Goal: Task Accomplishment & Management: Use online tool/utility

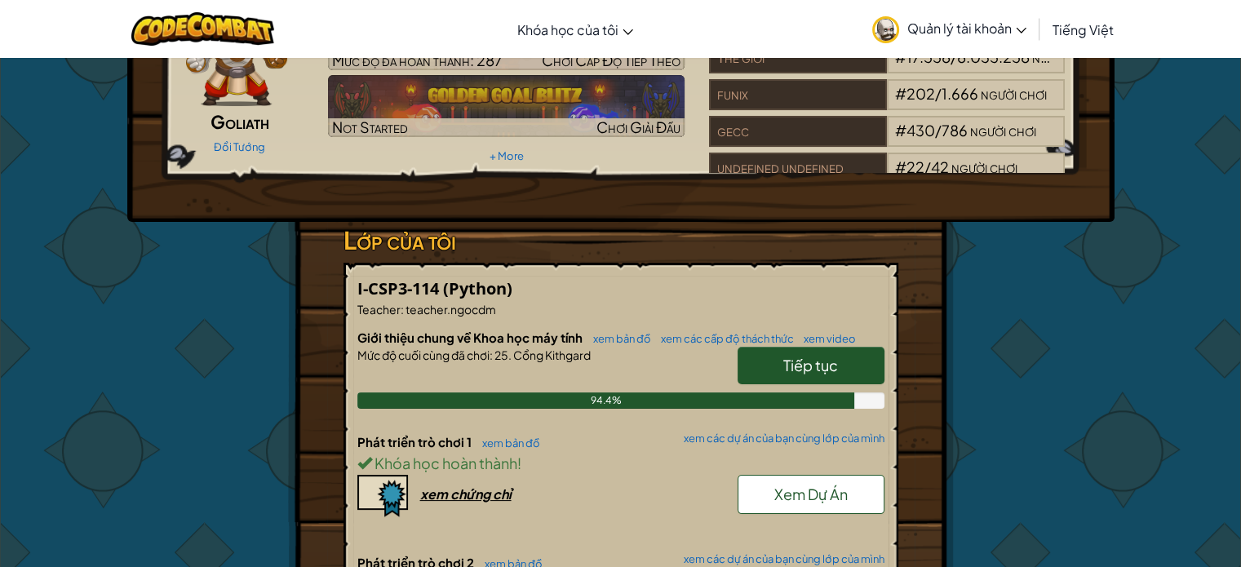
scroll to position [245, 0]
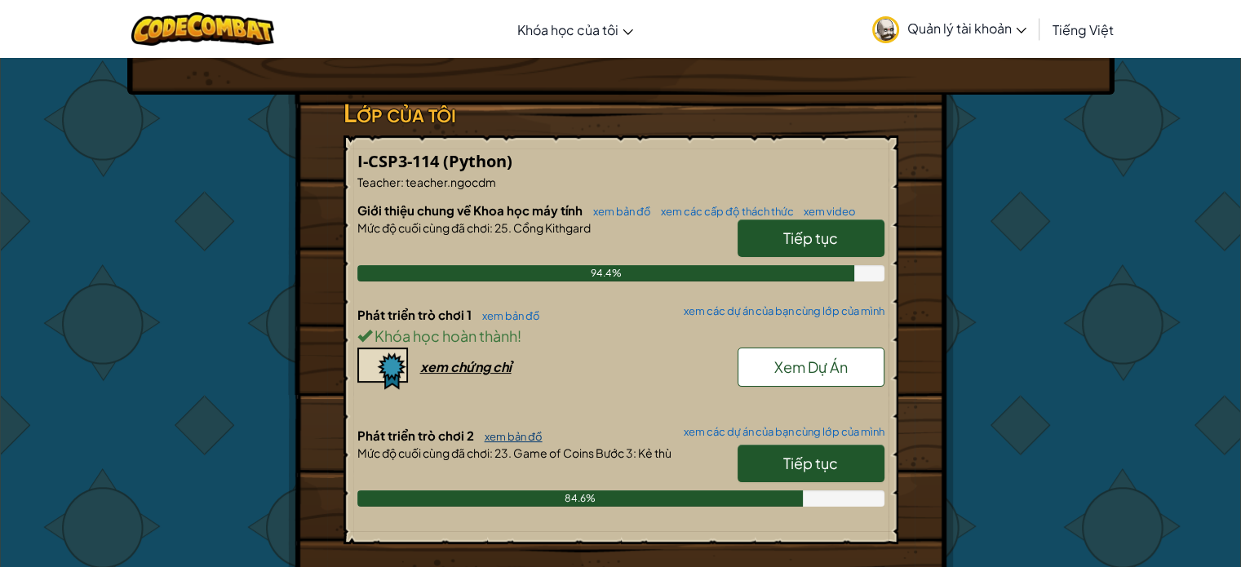
click at [534, 437] on link "xem bản đồ" at bounding box center [510, 436] width 66 height 13
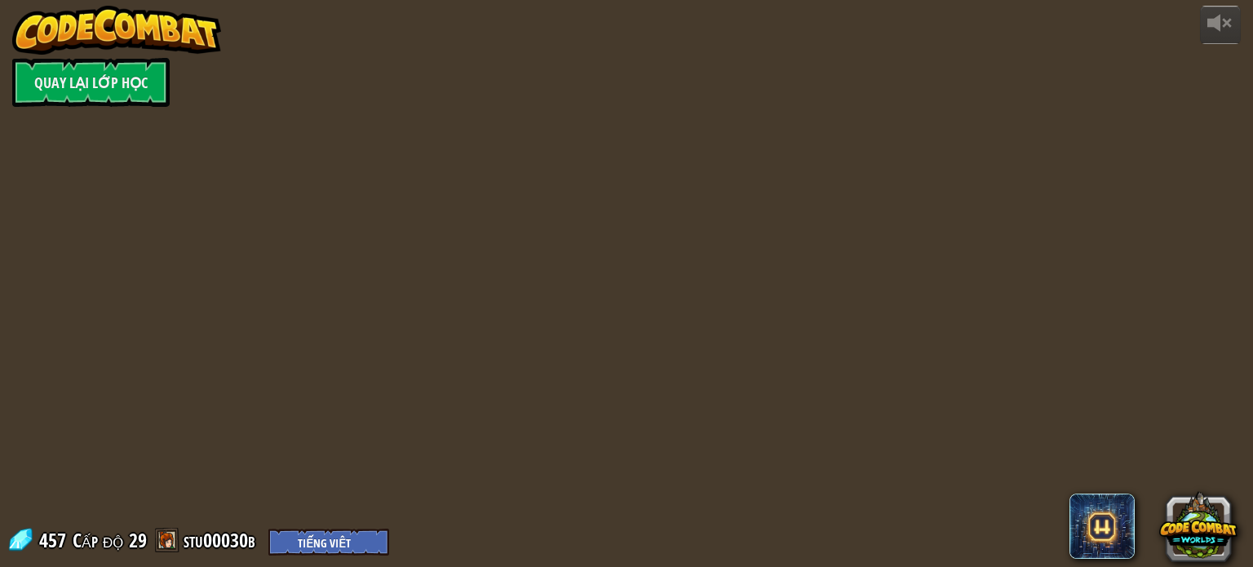
select select "vi"
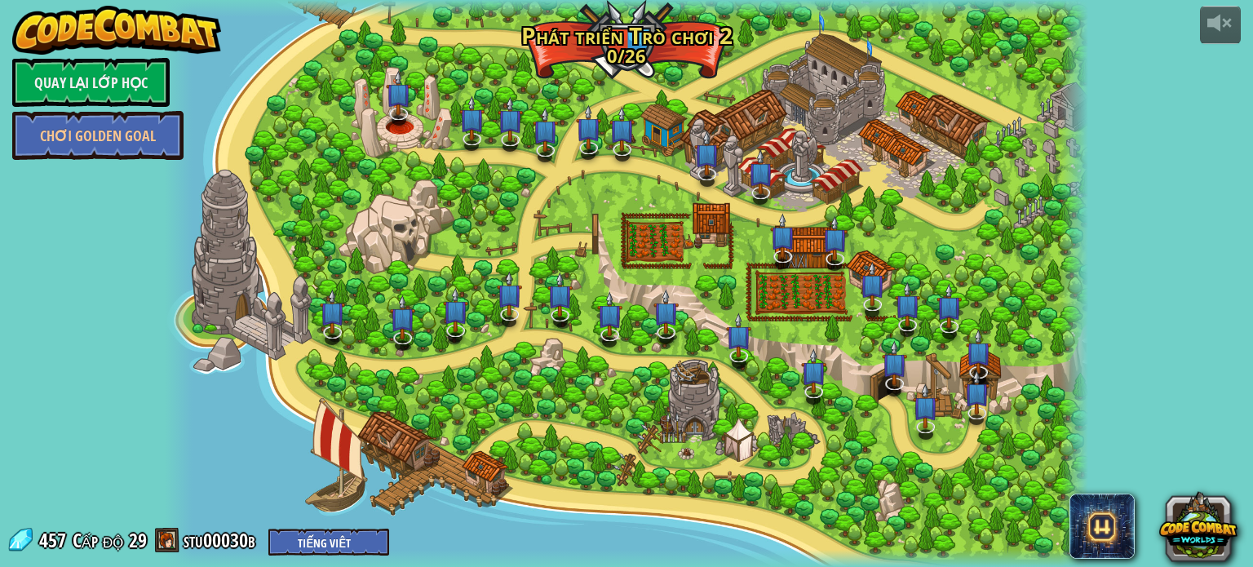
select select "vi"
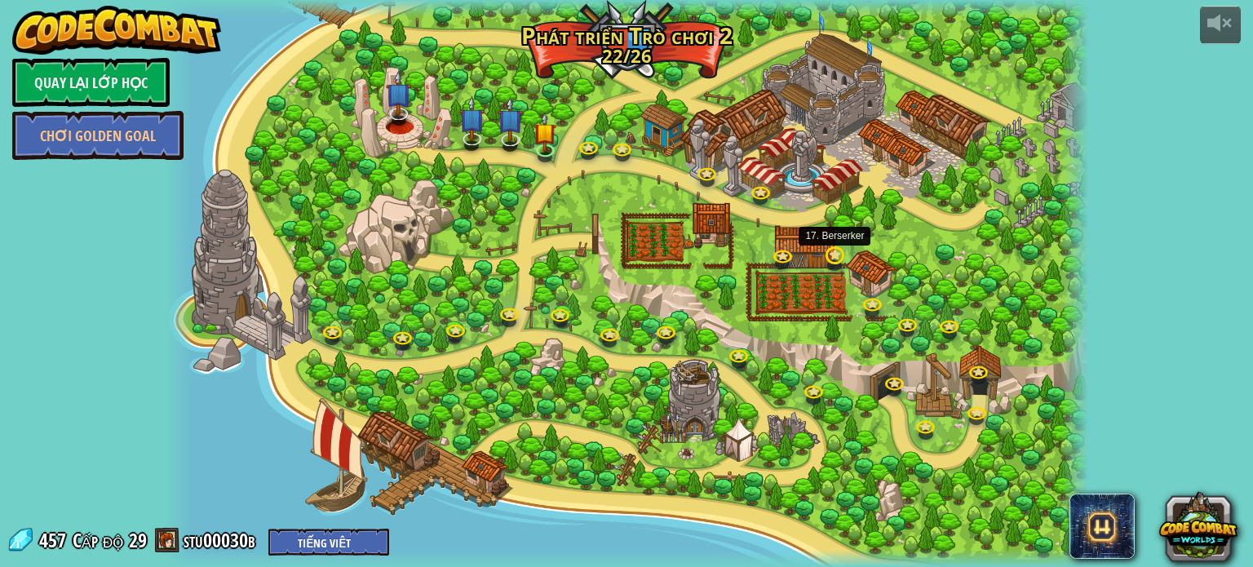
select select "vi"
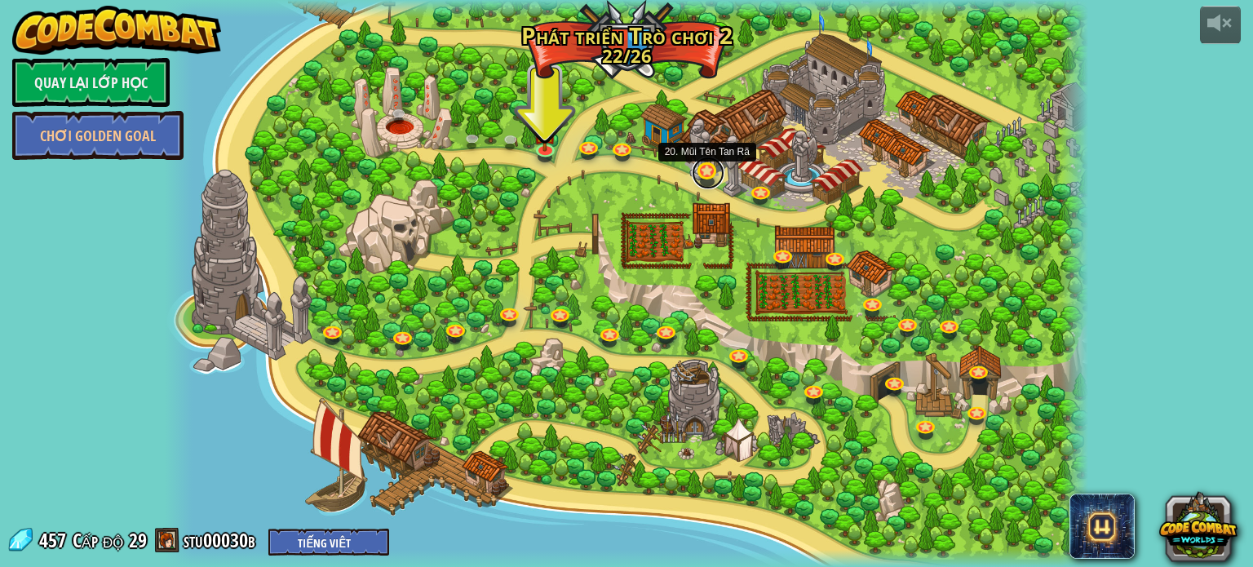
click at [703, 173] on link at bounding box center [708, 173] width 33 height 33
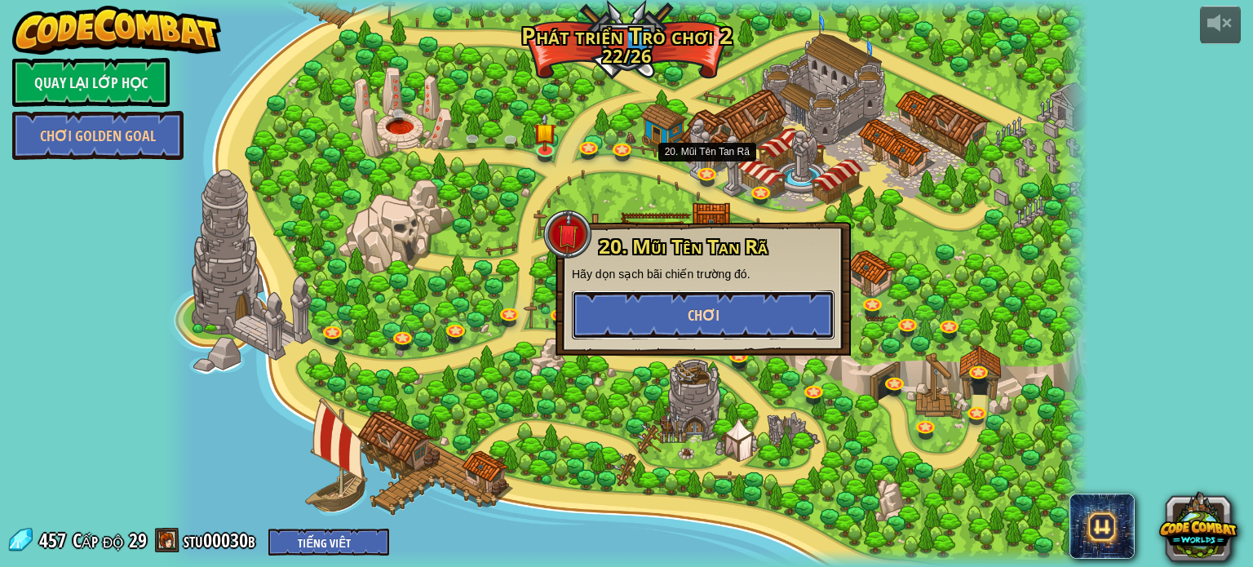
click at [758, 299] on button "Chơi" at bounding box center [703, 314] width 263 height 49
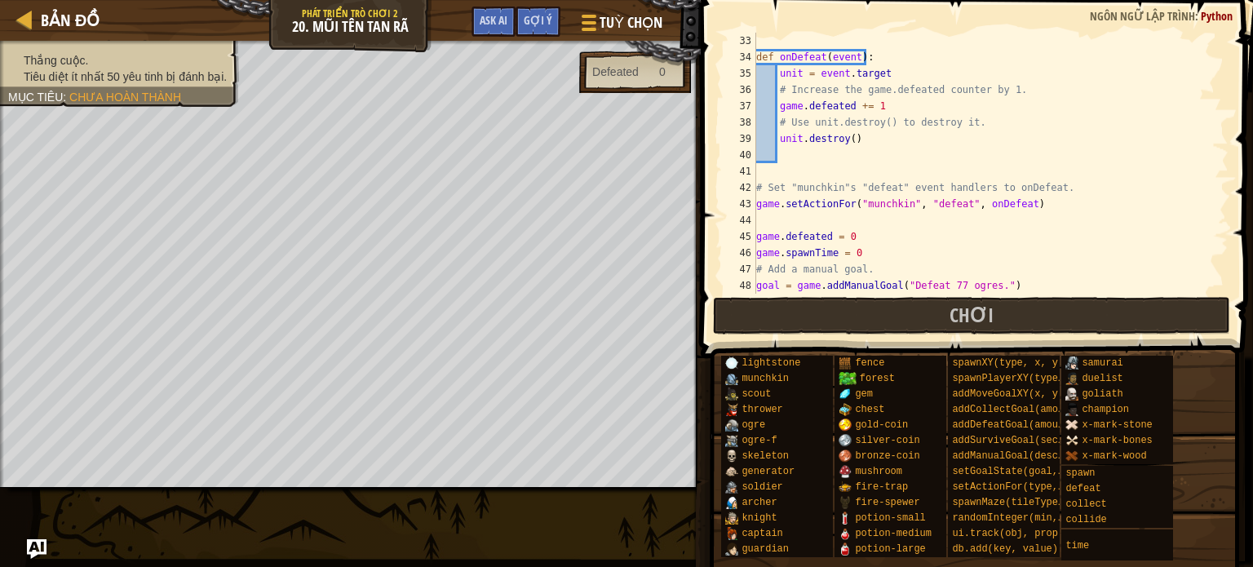
scroll to position [522, 0]
click at [1048, 215] on div "def onDefeat ( event ) : unit = event . target # Increase the game.defeated cou…" at bounding box center [984, 180] width 463 height 294
click at [1048, 211] on div "def onDefeat ( event ) : unit = event . target # Increase the game.defeated cou…" at bounding box center [984, 180] width 463 height 294
type textarea "game.setActionFor("munchkin", "defeat", onDefeat)"
select select "vi"
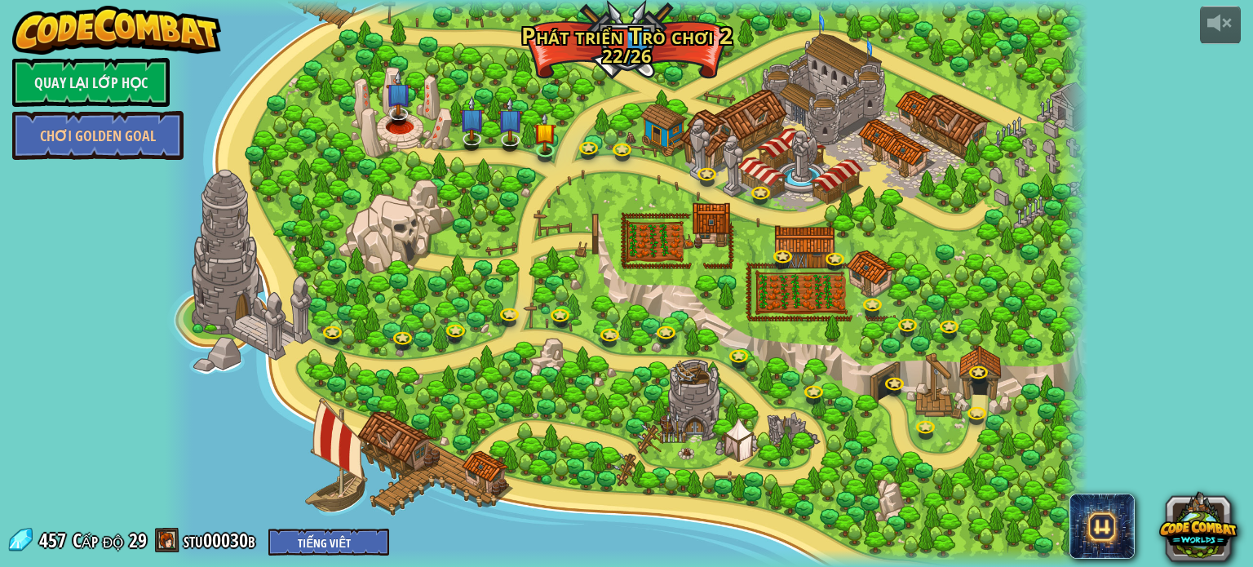
select select "vi"
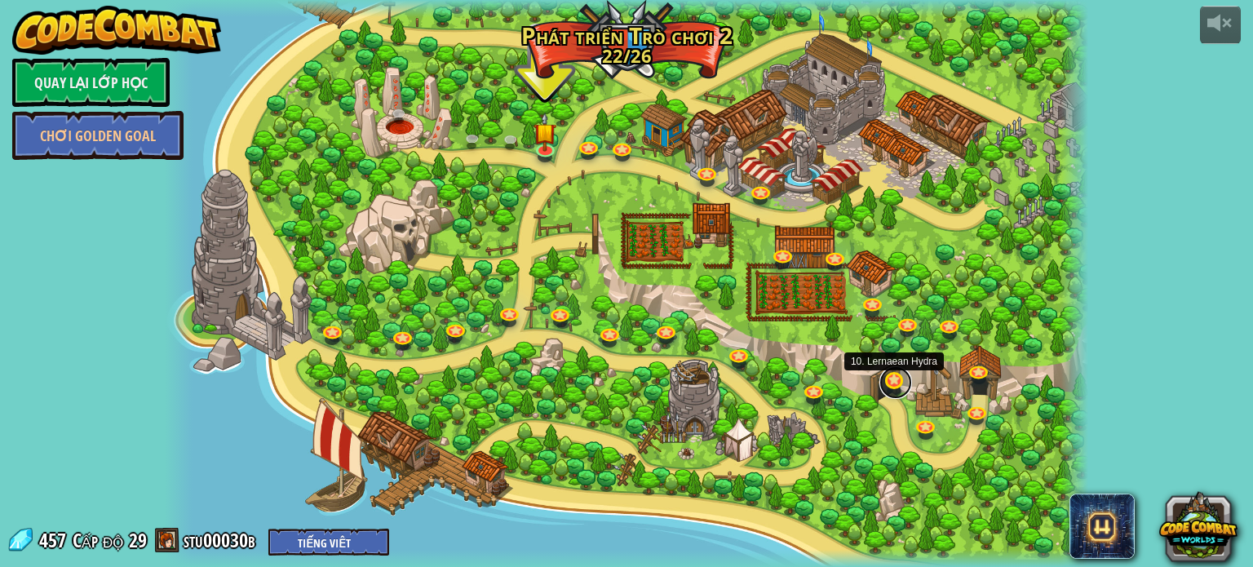
click at [897, 380] on link at bounding box center [896, 382] width 33 height 33
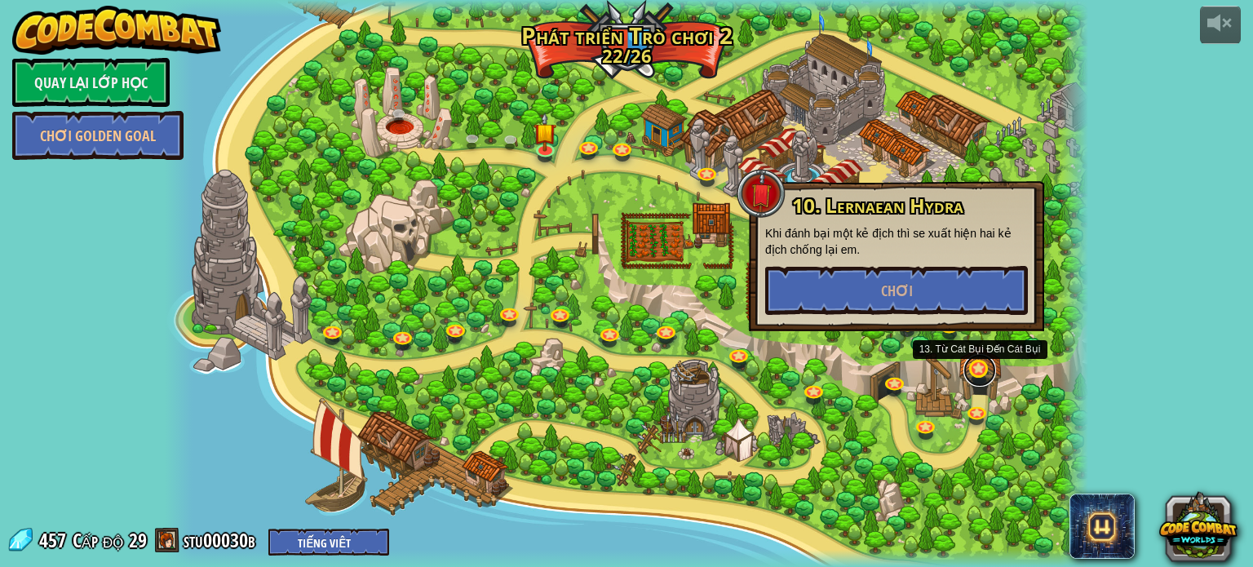
click at [972, 361] on link at bounding box center [980, 370] width 33 height 33
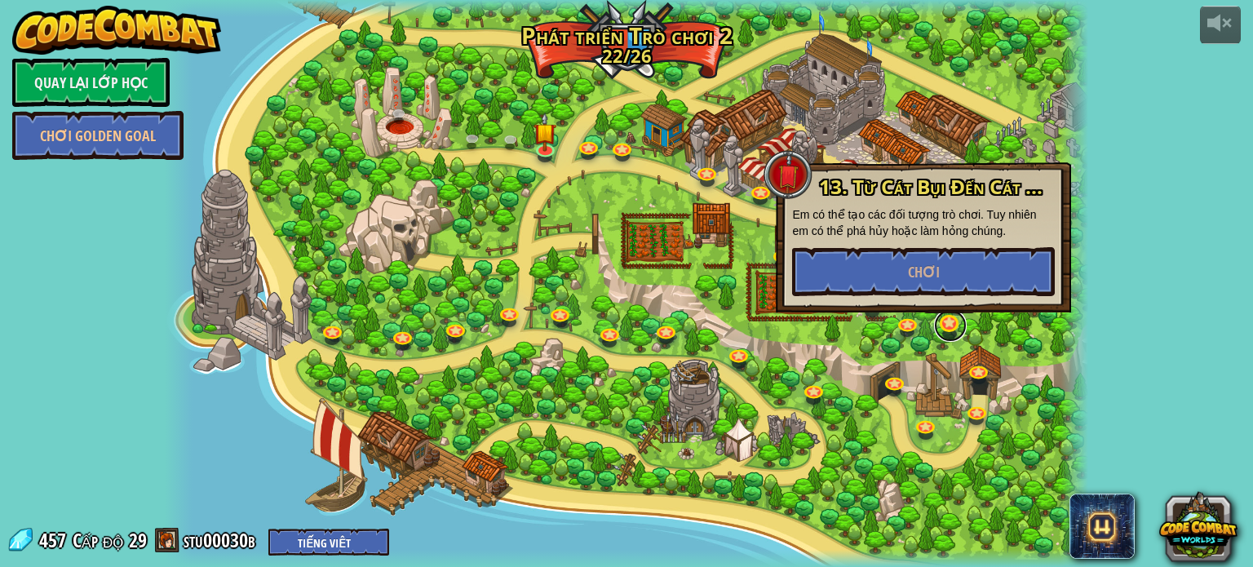
click at [943, 322] on link at bounding box center [950, 325] width 33 height 33
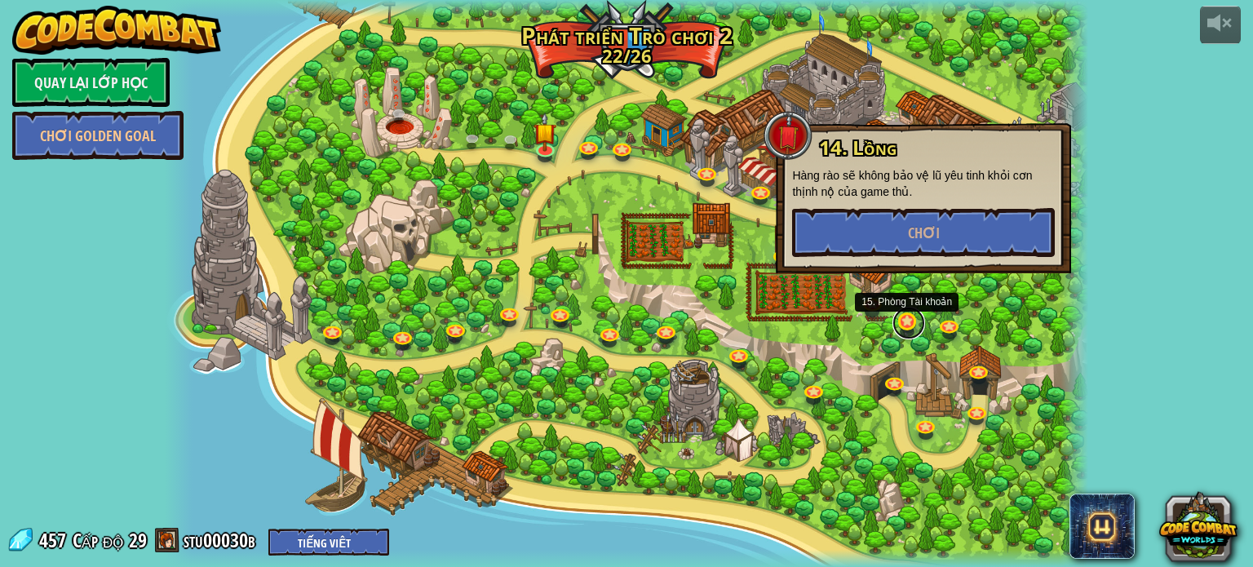
click at [909, 319] on link at bounding box center [909, 323] width 33 height 33
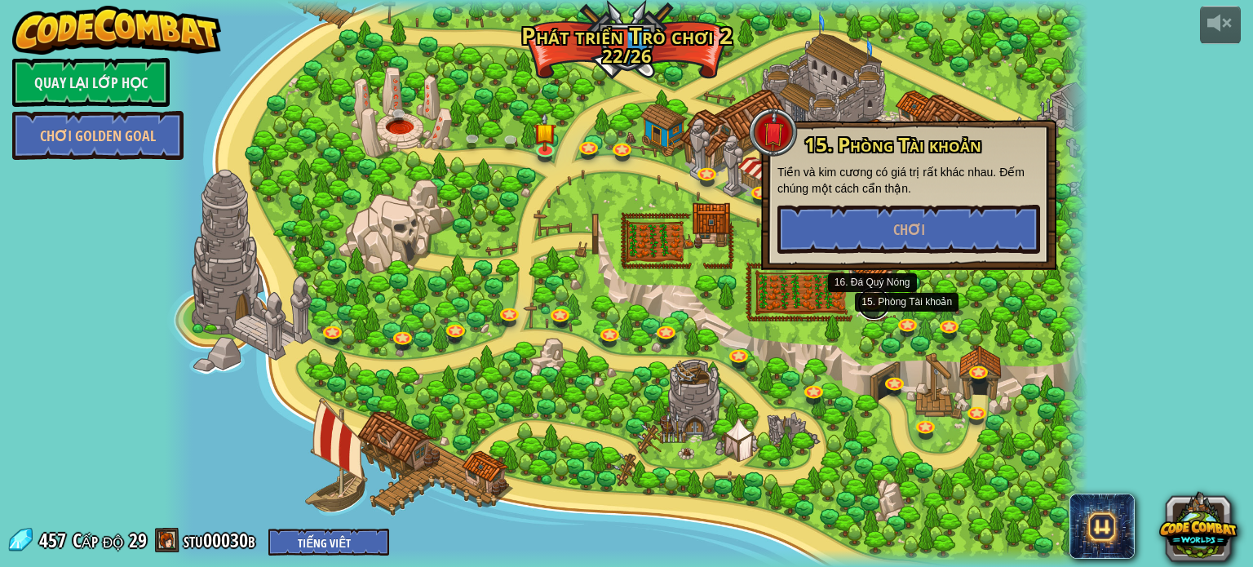
click at [878, 297] on link at bounding box center [874, 303] width 33 height 33
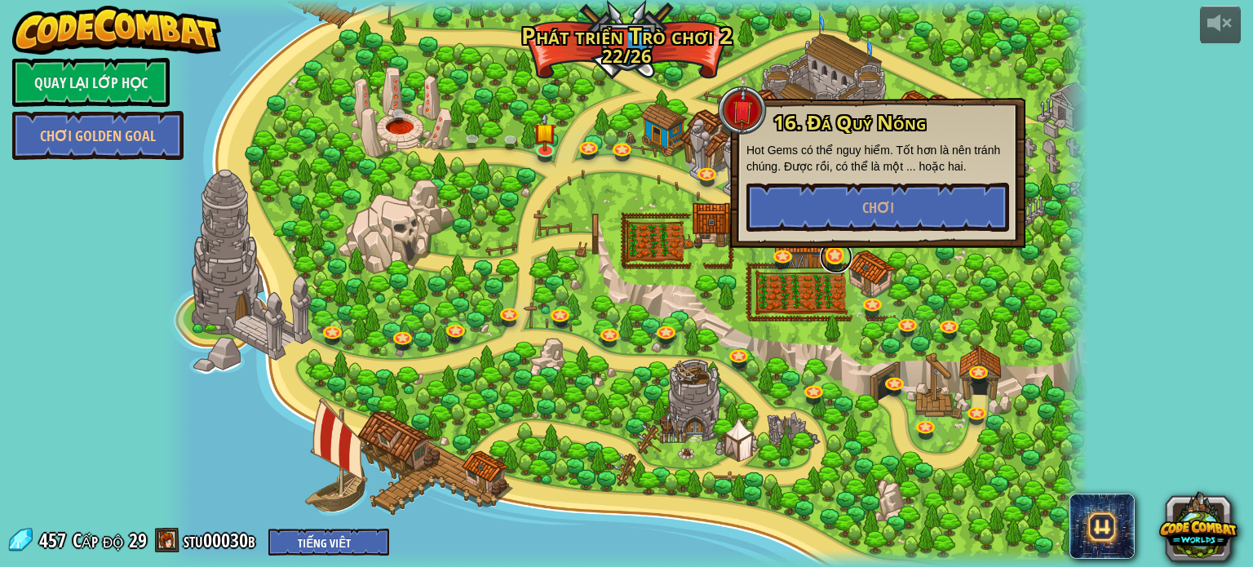
click at [836, 259] on link at bounding box center [836, 257] width 33 height 33
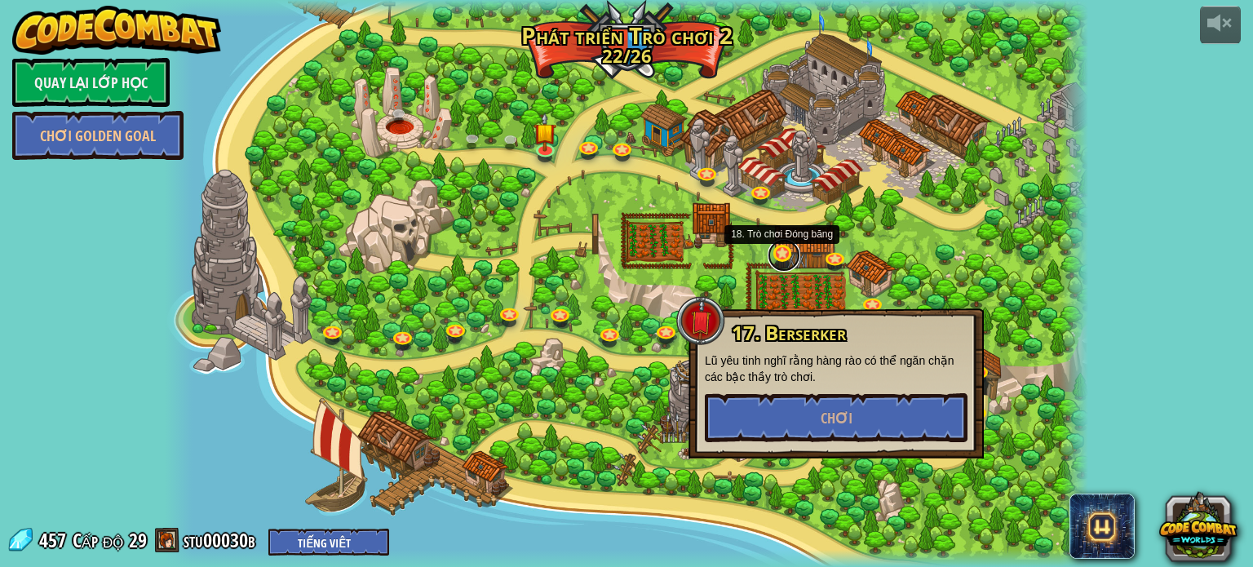
click at [781, 259] on link at bounding box center [784, 255] width 33 height 33
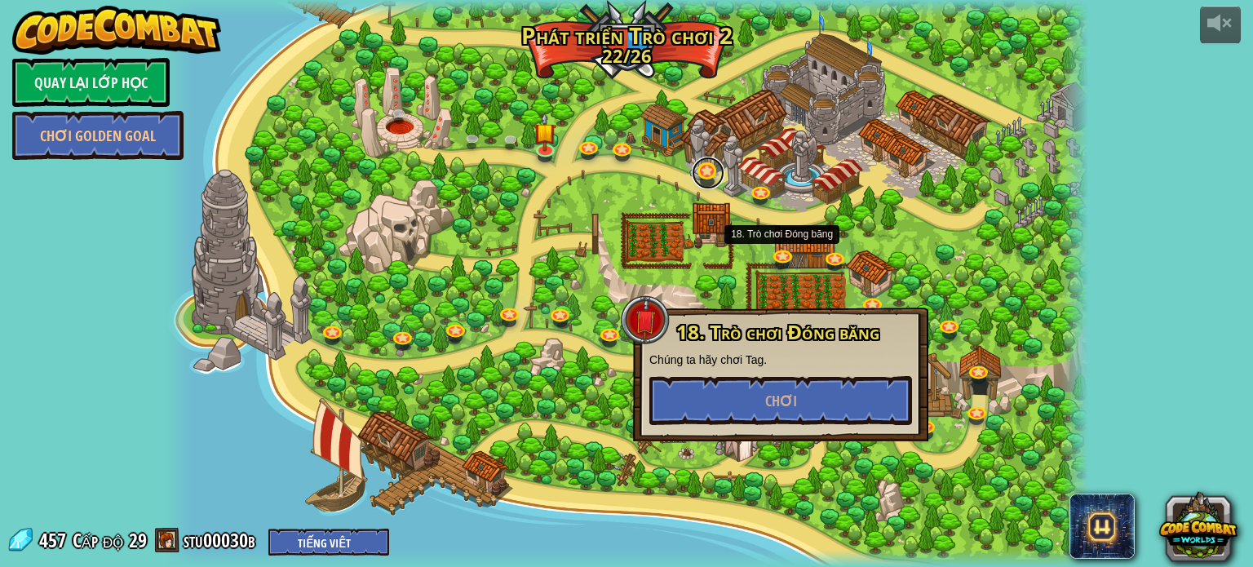
click at [705, 172] on link at bounding box center [708, 173] width 33 height 33
